Goal: Ask a question

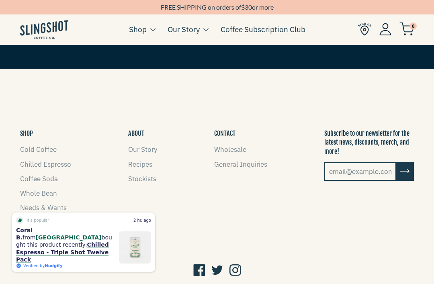
scroll to position [1207, 0]
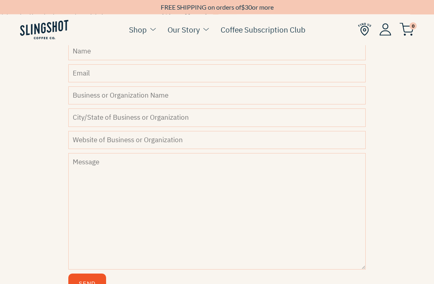
scroll to position [272, 0]
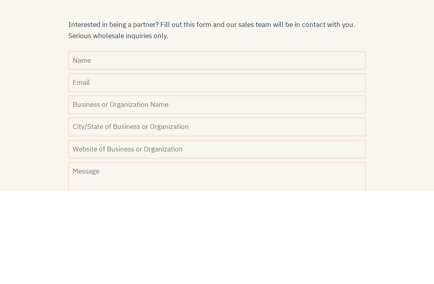
type input "[PERSON_NAME]"
type input "[EMAIL_ADDRESS][DOMAIN_NAME]"
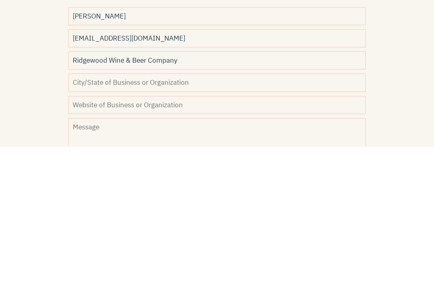
type input "Ridgewood Wine & Beer Company"
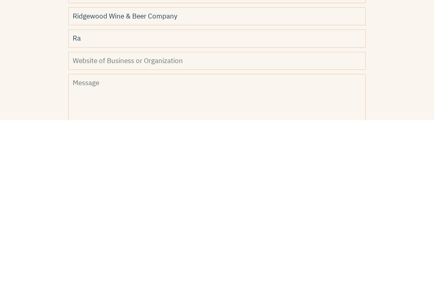
type input "R"
type input "Raleigh"
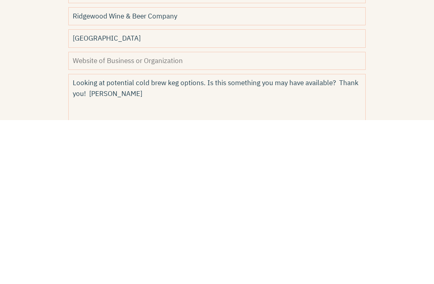
scroll to position [454, 0]
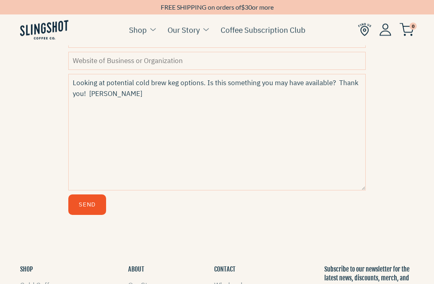
type textarea "Looking at potential cold brew keg options. Is this something you may have avai…"
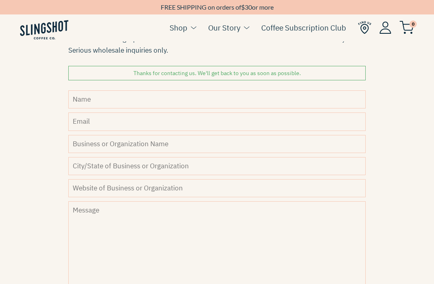
scroll to position [296, 0]
